Goal: Find specific page/section: Find specific page/section

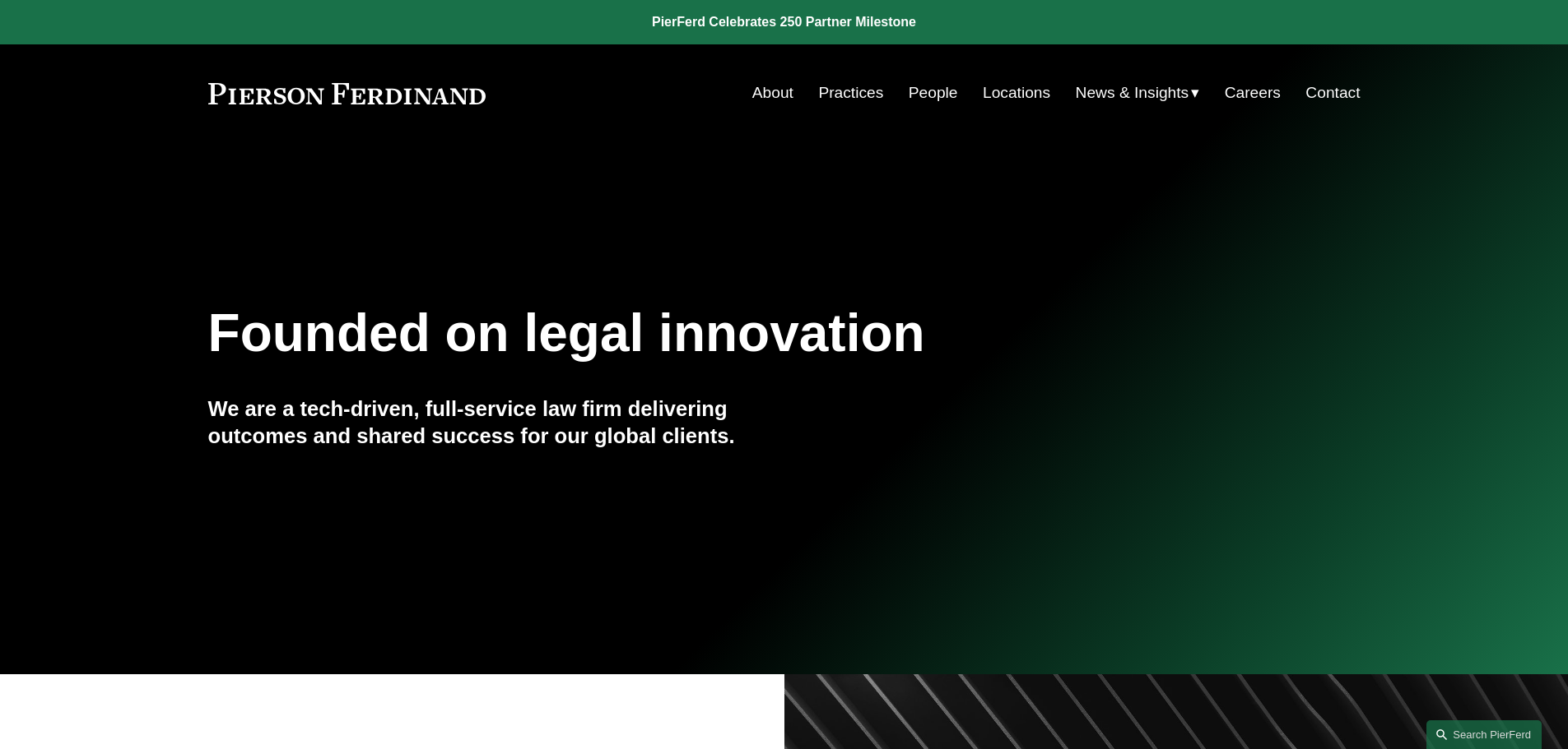
click at [908, 96] on link "People" at bounding box center [933, 93] width 50 height 32
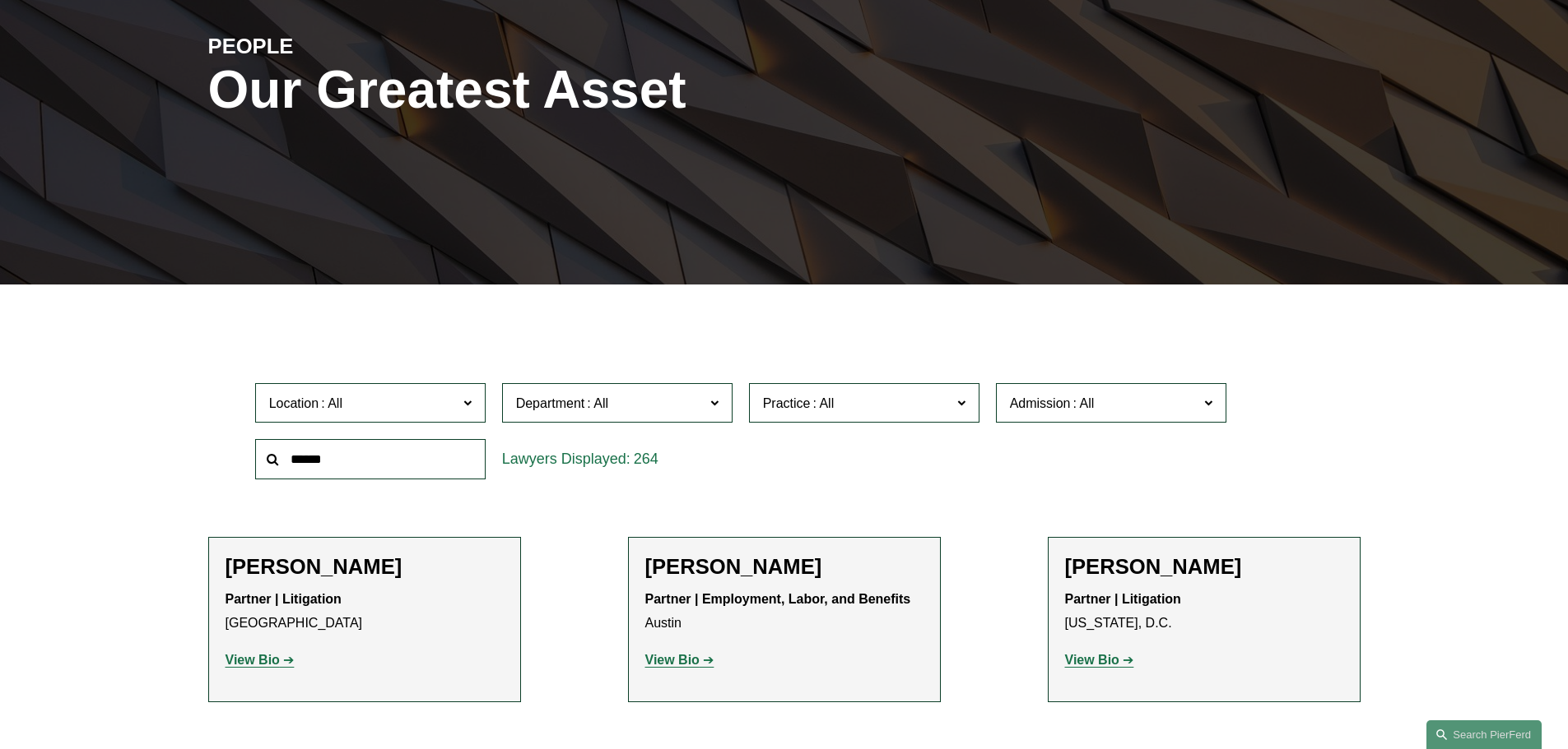
scroll to position [329, 0]
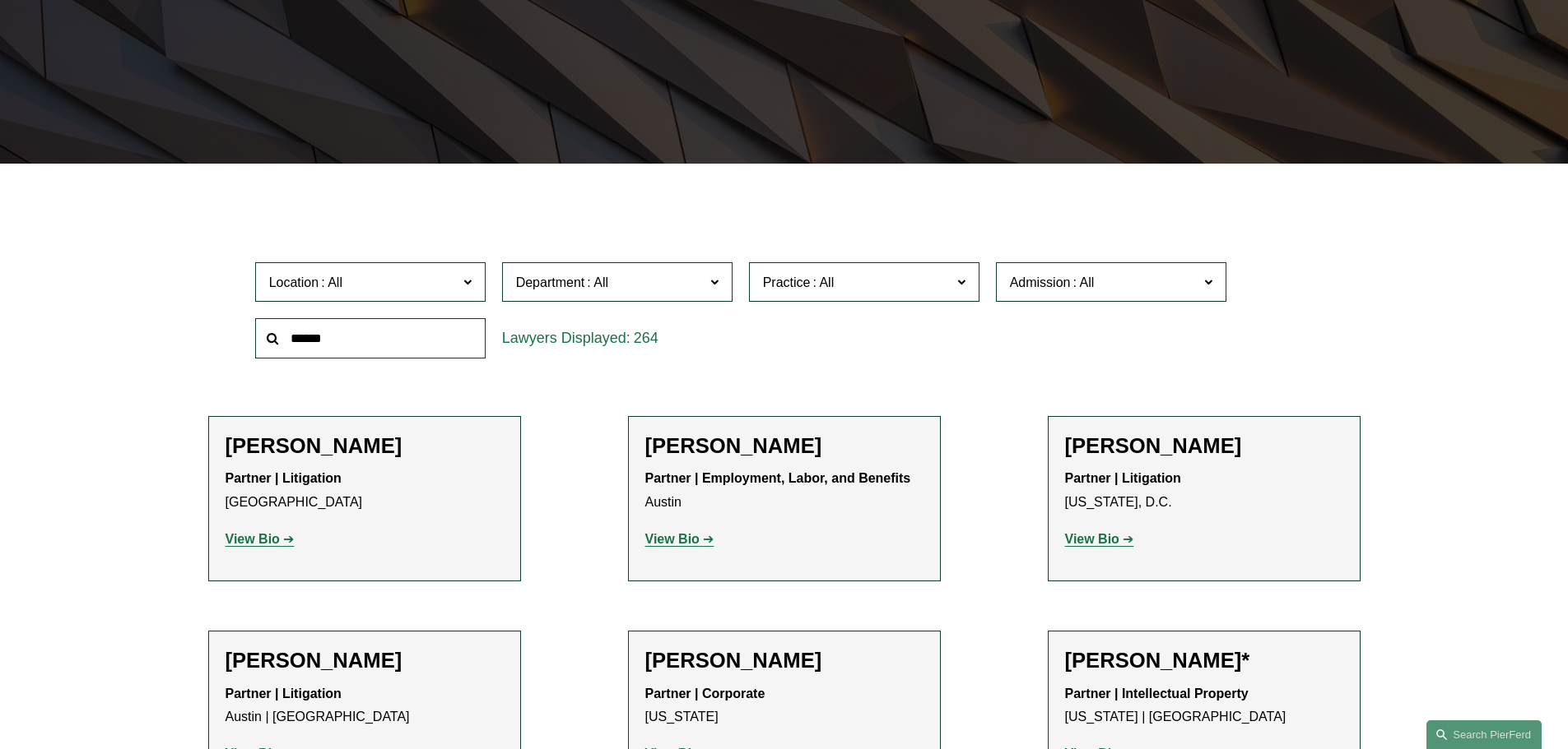
click at [338, 295] on label "Location" at bounding box center [370, 282] width 230 height 40
click at [0, 0] on link "[GEOGRAPHIC_DATA]" at bounding box center [0, 0] width 0 height 0
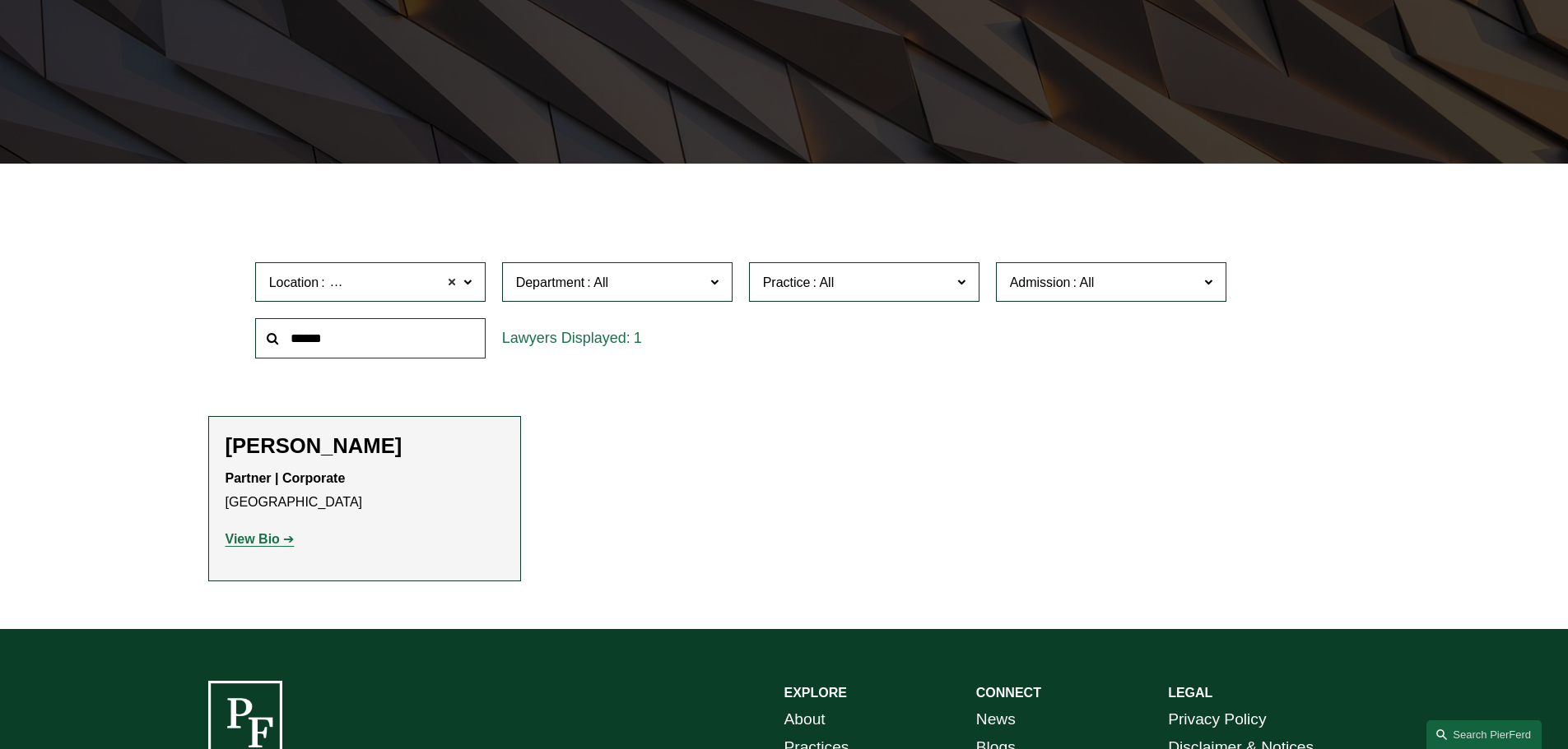
click at [450, 279] on span at bounding box center [453, 282] width 10 height 21
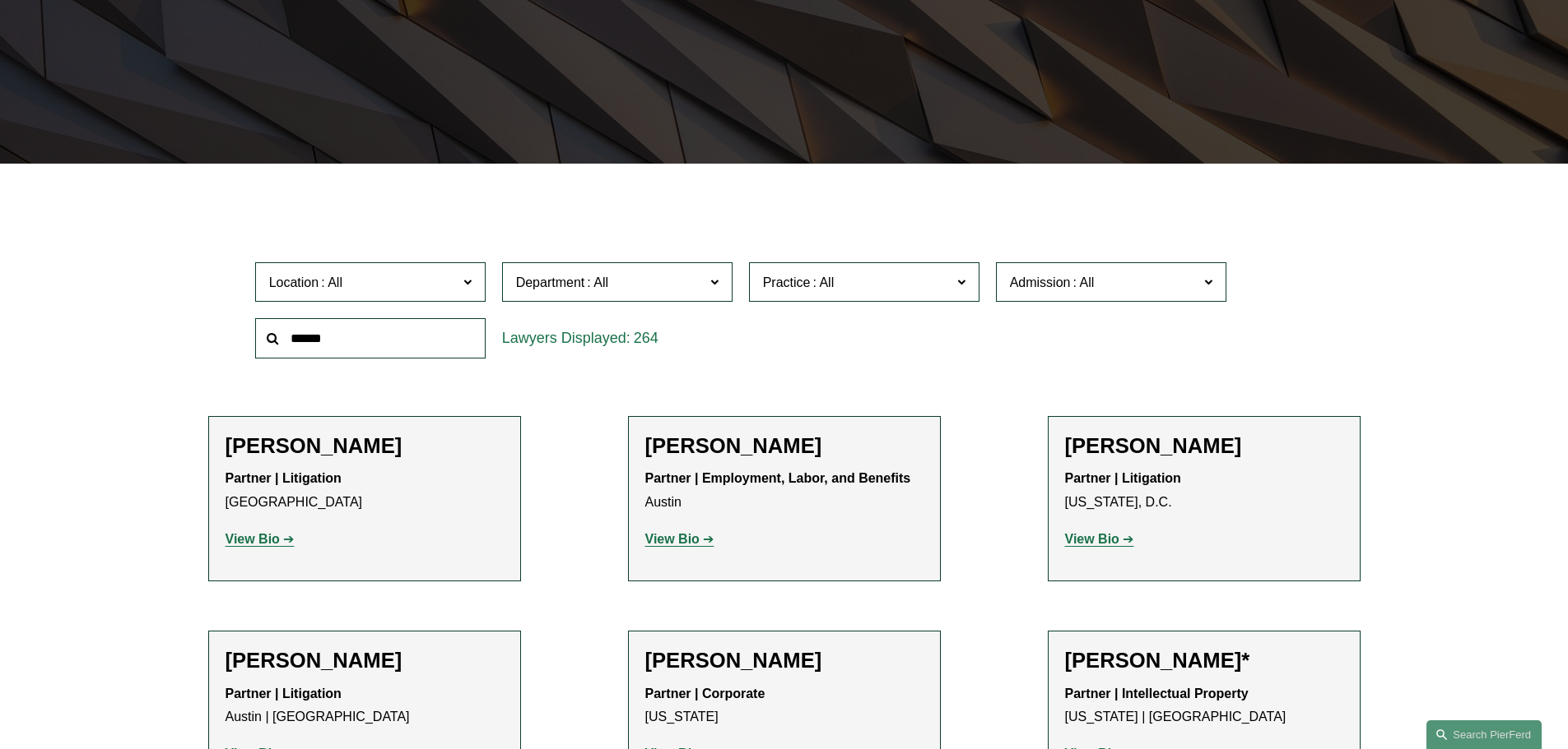
click at [417, 298] on label "Location" at bounding box center [370, 282] width 230 height 40
click at [0, 0] on link "[GEOGRAPHIC_DATA]" at bounding box center [0, 0] width 0 height 0
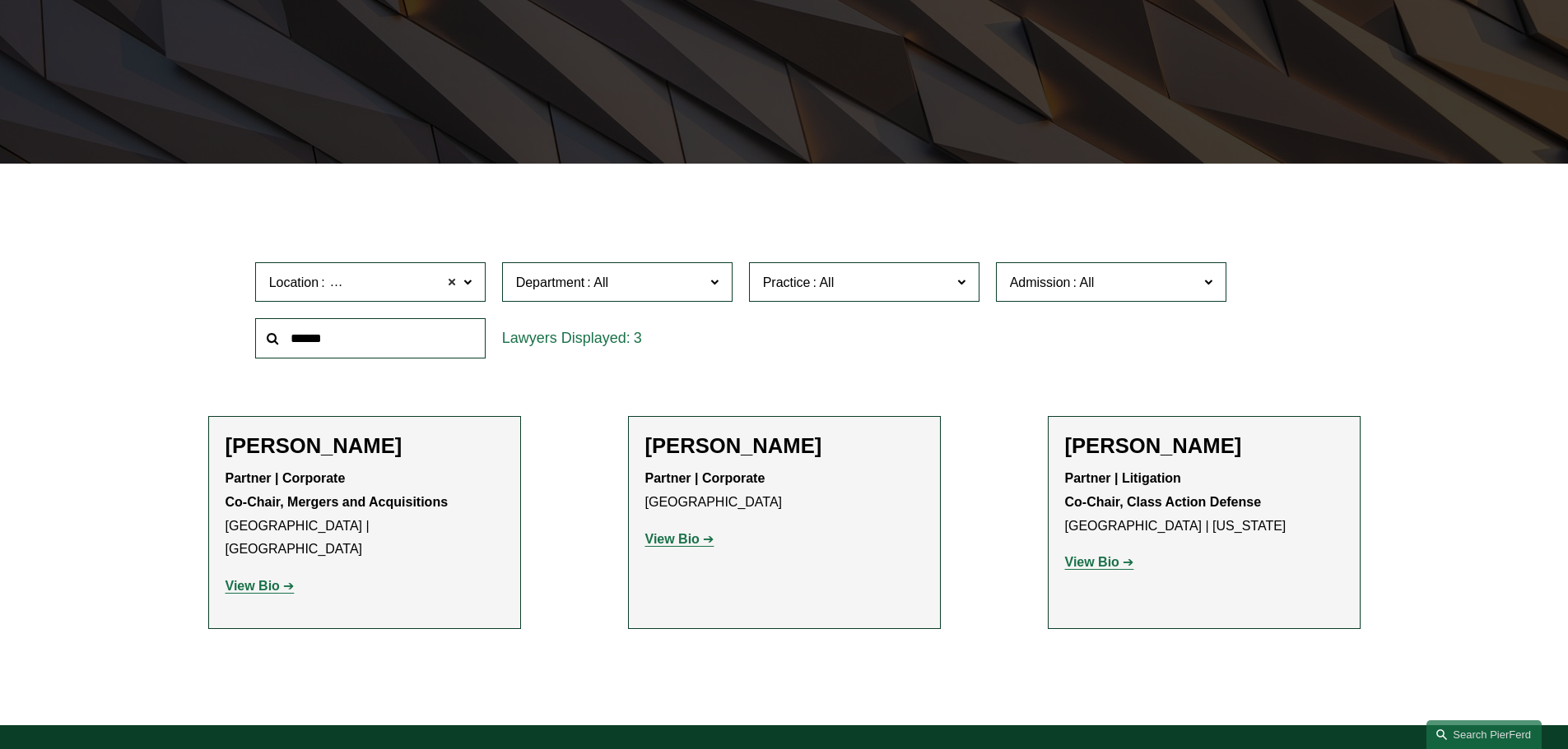
click at [448, 279] on span at bounding box center [453, 282] width 10 height 21
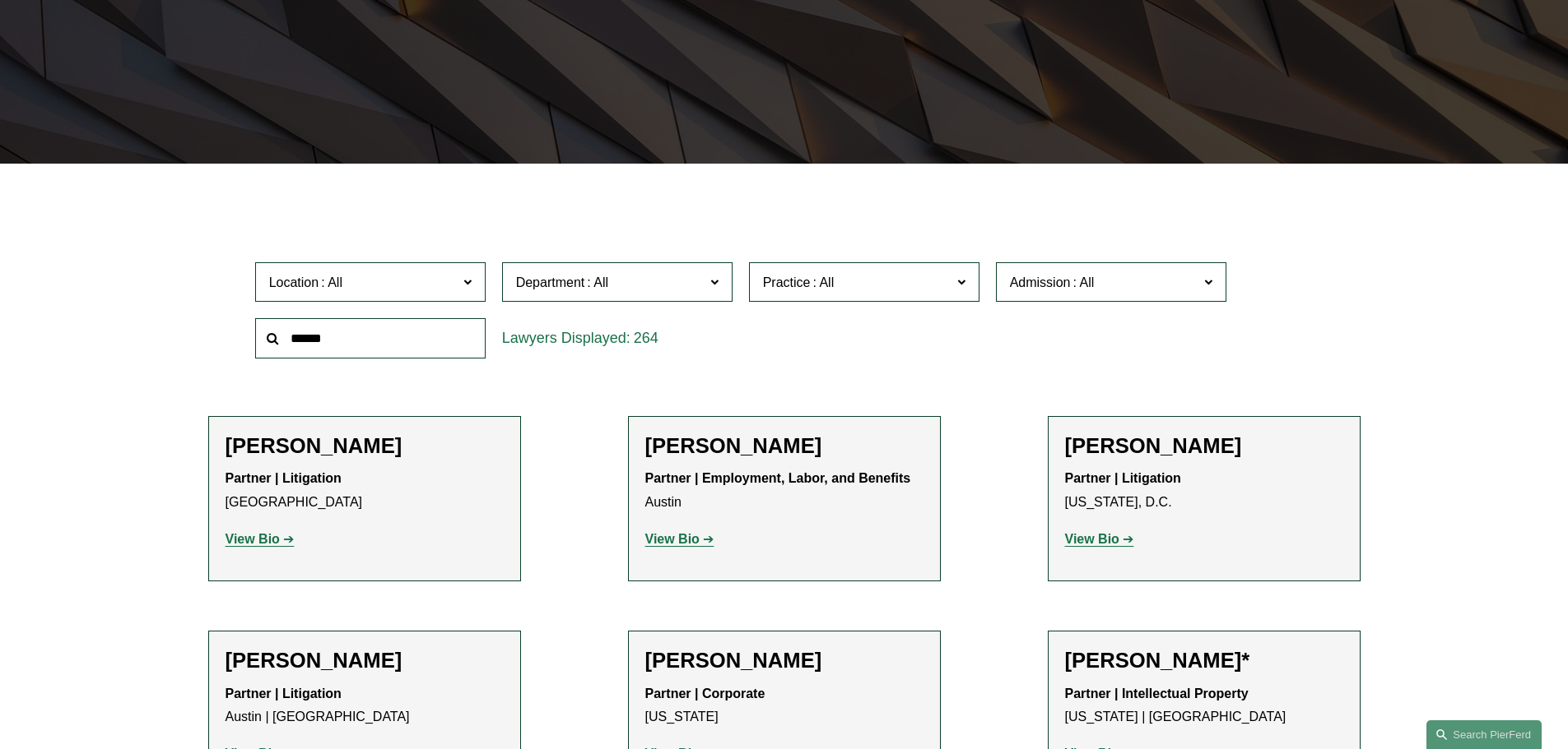
click at [386, 288] on span "Location" at bounding box center [363, 282] width 189 height 22
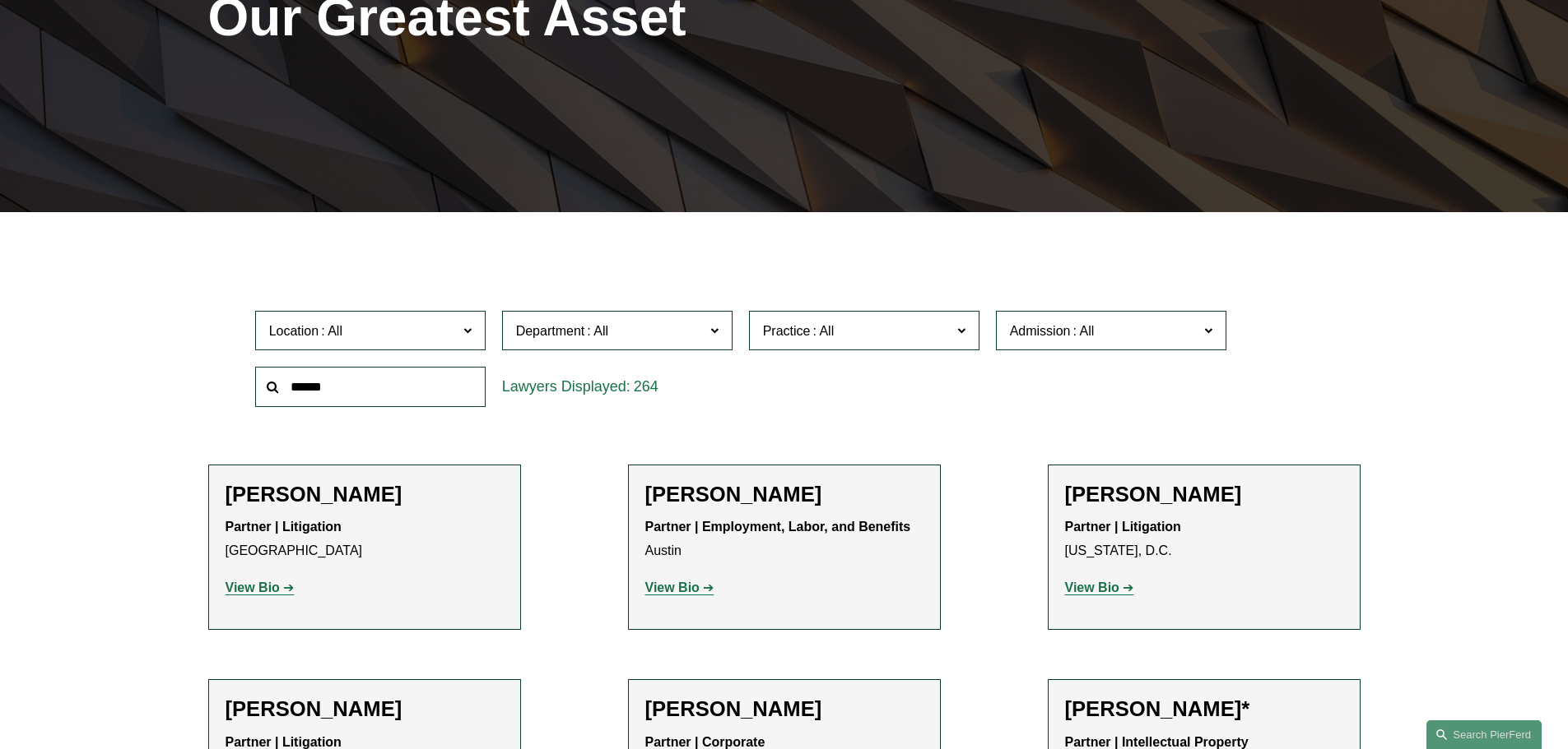
scroll to position [82, 0]
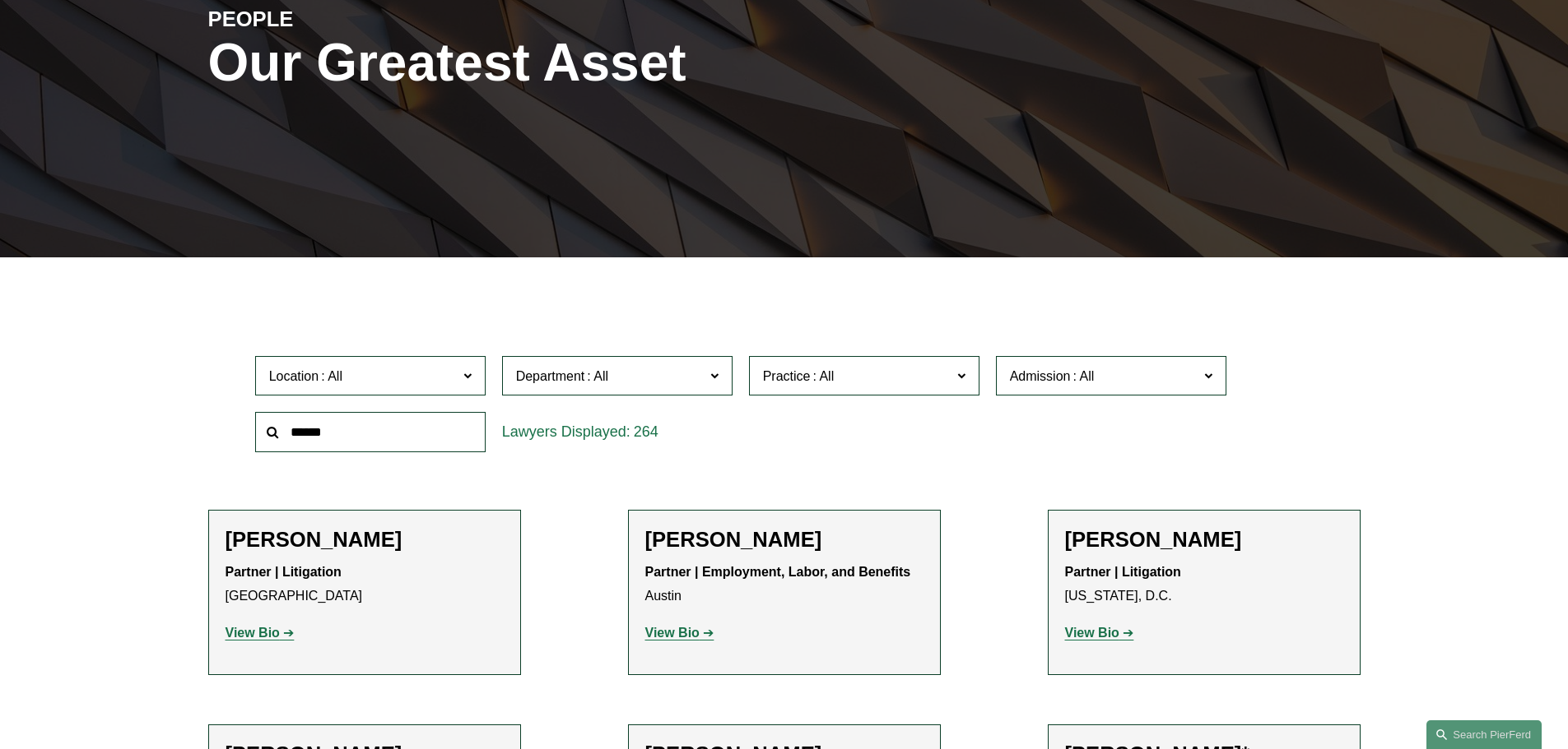
scroll to position [247, 0]
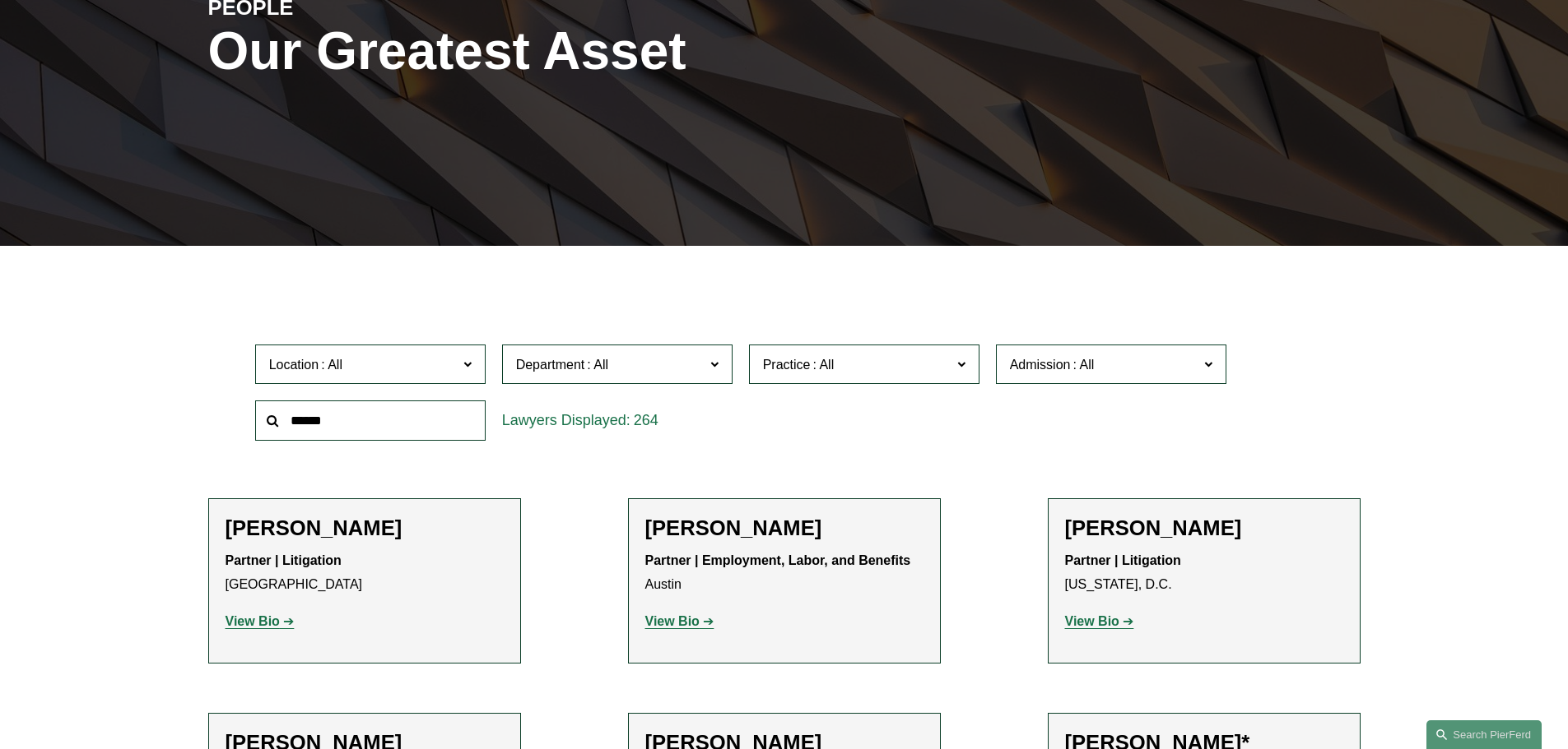
drag, startPoint x: 212, startPoint y: 413, endPoint x: 288, endPoint y: 372, distance: 86.4
click at [216, 411] on div "Location All [GEOGRAPHIC_DATA] [GEOGRAPHIC_DATA] [GEOGRAPHIC_DATA] [GEOGRAPHIC_…" at bounding box center [784, 392] width 1152 height 113
click at [346, 356] on span "Location" at bounding box center [363, 365] width 189 height 22
click at [343, 418] on input "text" at bounding box center [370, 421] width 230 height 40
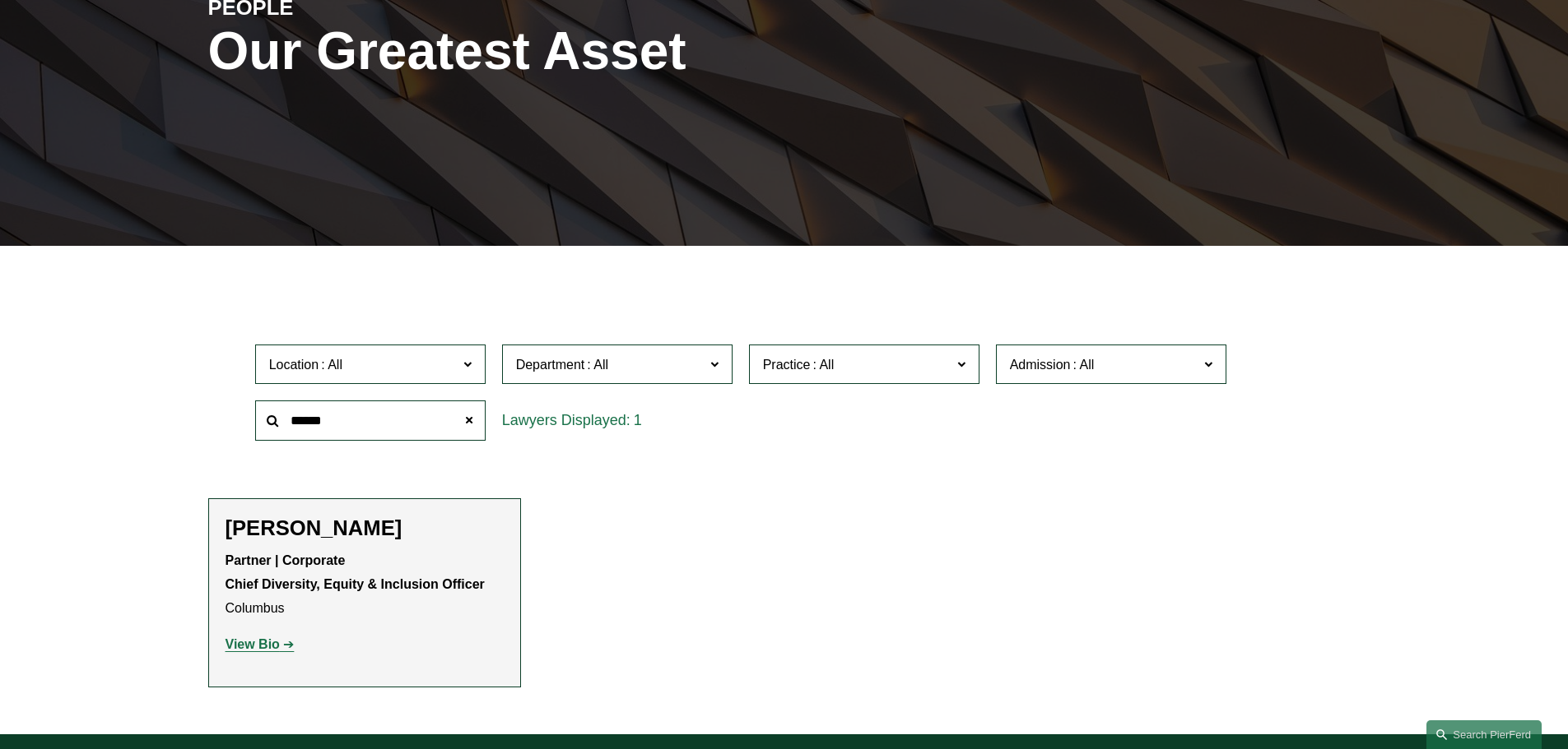
type input "******"
click at [471, 367] on span at bounding box center [467, 363] width 9 height 21
click at [0, 0] on link "Columbus" at bounding box center [0, 0] width 0 height 0
click at [472, 420] on span at bounding box center [468, 420] width 33 height 33
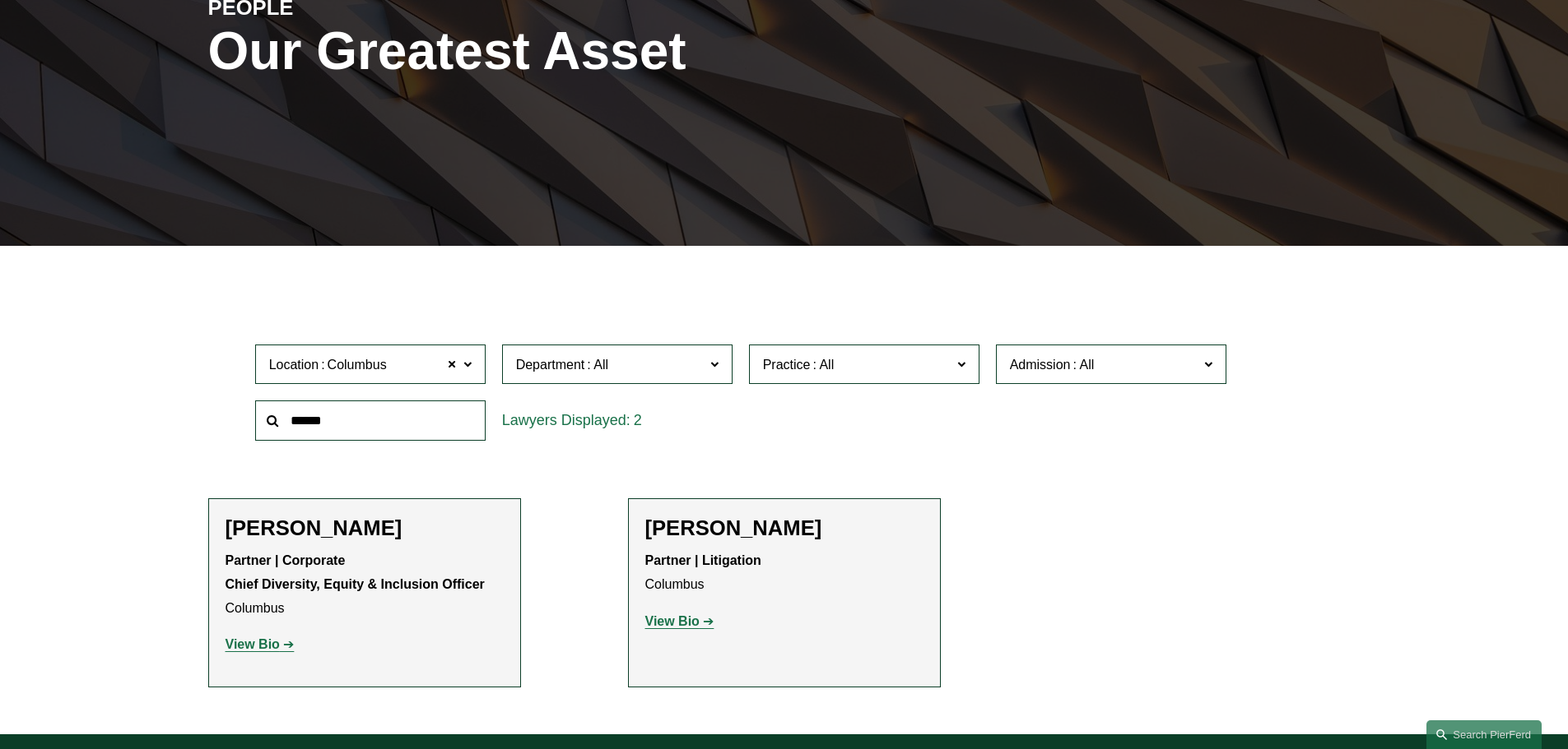
click at [281, 429] on input "text" at bounding box center [370, 421] width 230 height 40
click at [673, 614] on strong "View Bio" at bounding box center [673, 621] width 55 height 14
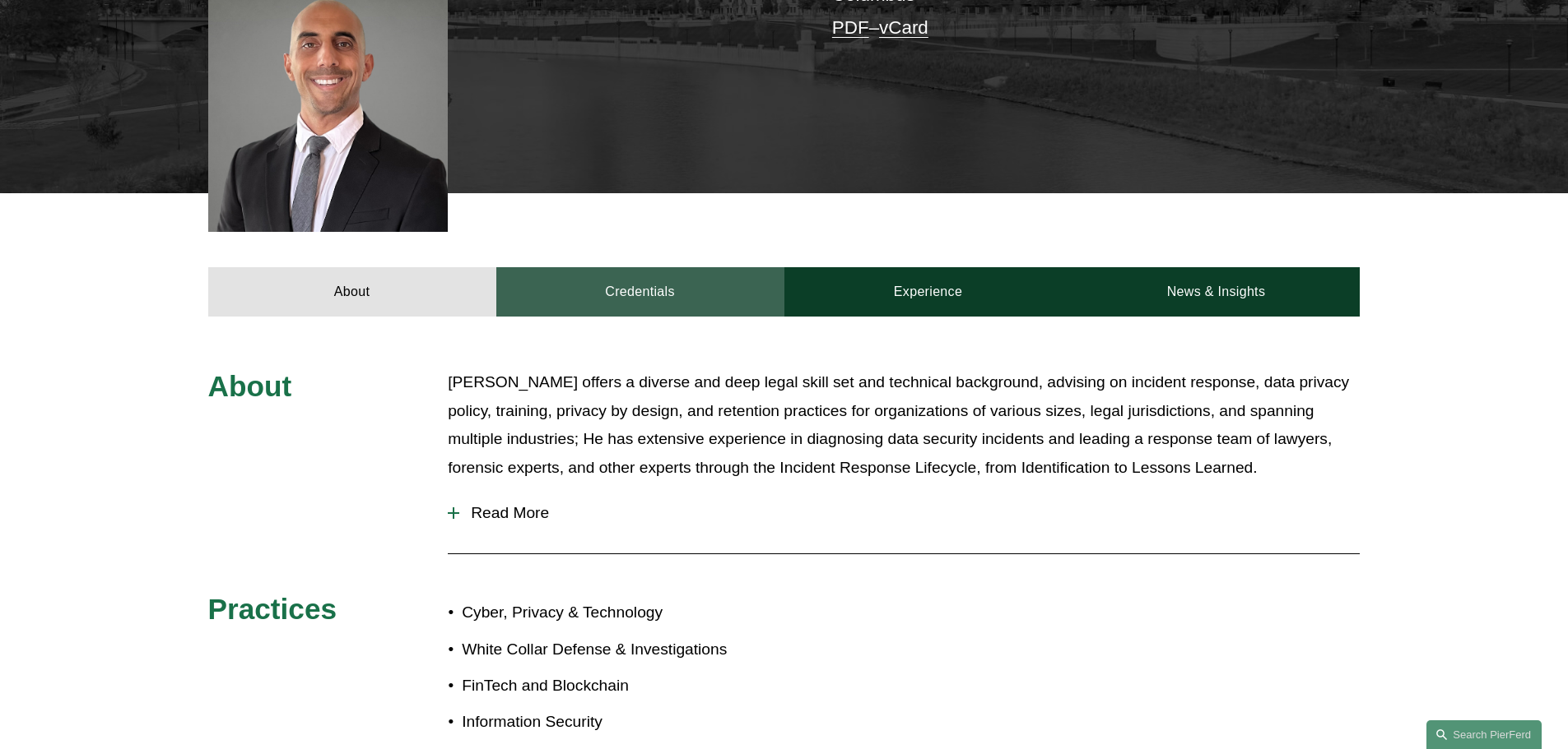
scroll to position [494, 0]
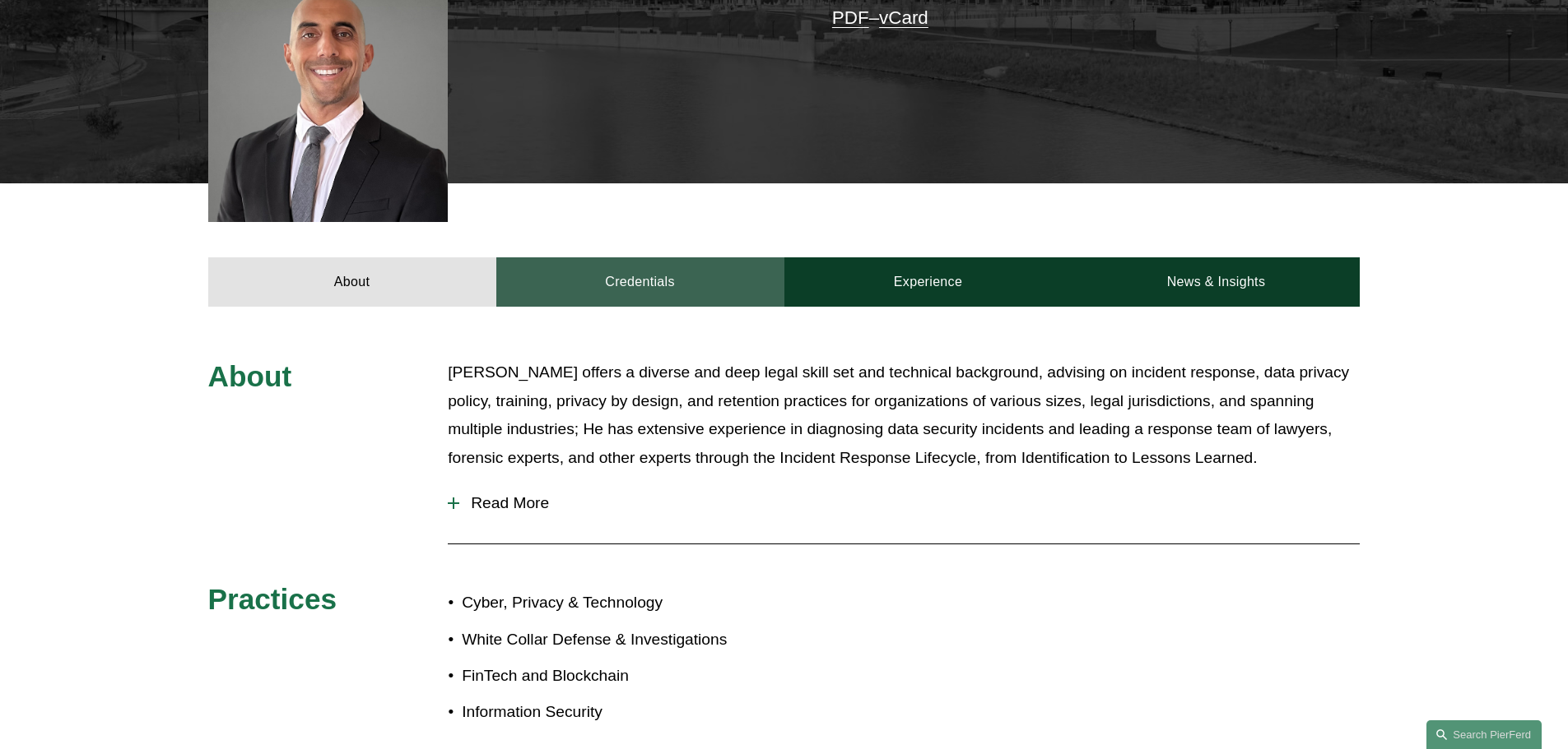
click at [733, 264] on link "Credentials" at bounding box center [639, 282] width 288 height 49
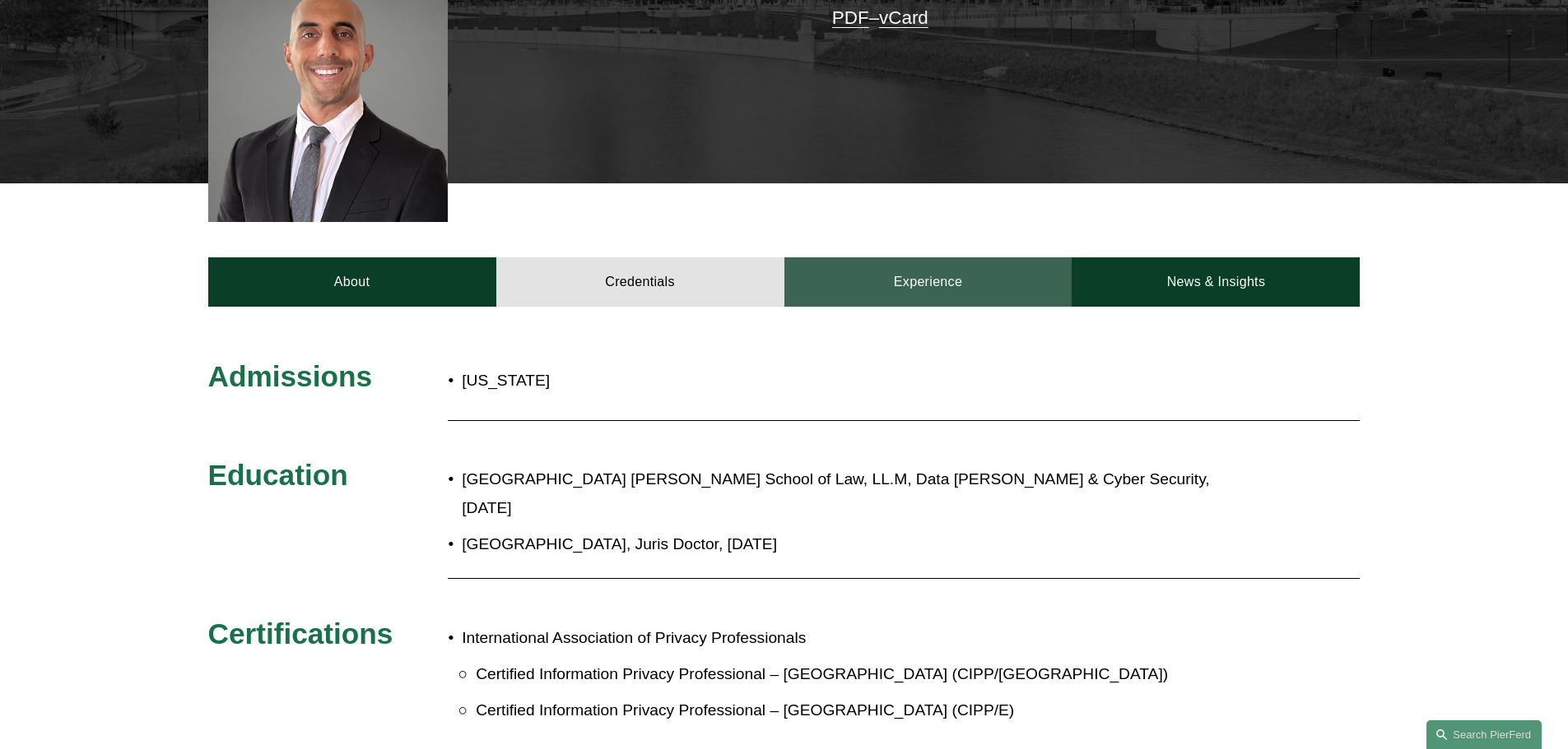
click at [897, 267] on link "Experience" at bounding box center [928, 282] width 288 height 49
